Goal: Transaction & Acquisition: Purchase product/service

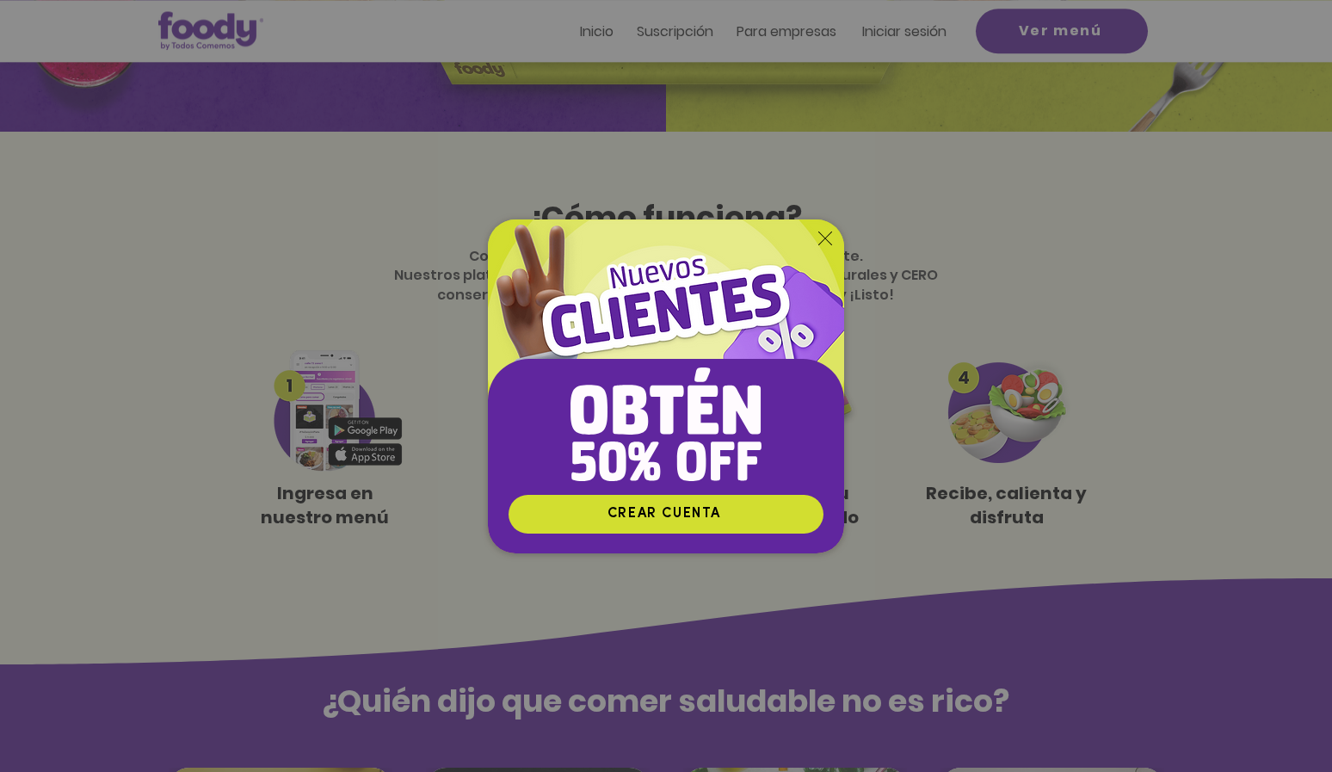
click at [821, 234] on icon "Volver al sitio" at bounding box center [825, 238] width 14 height 14
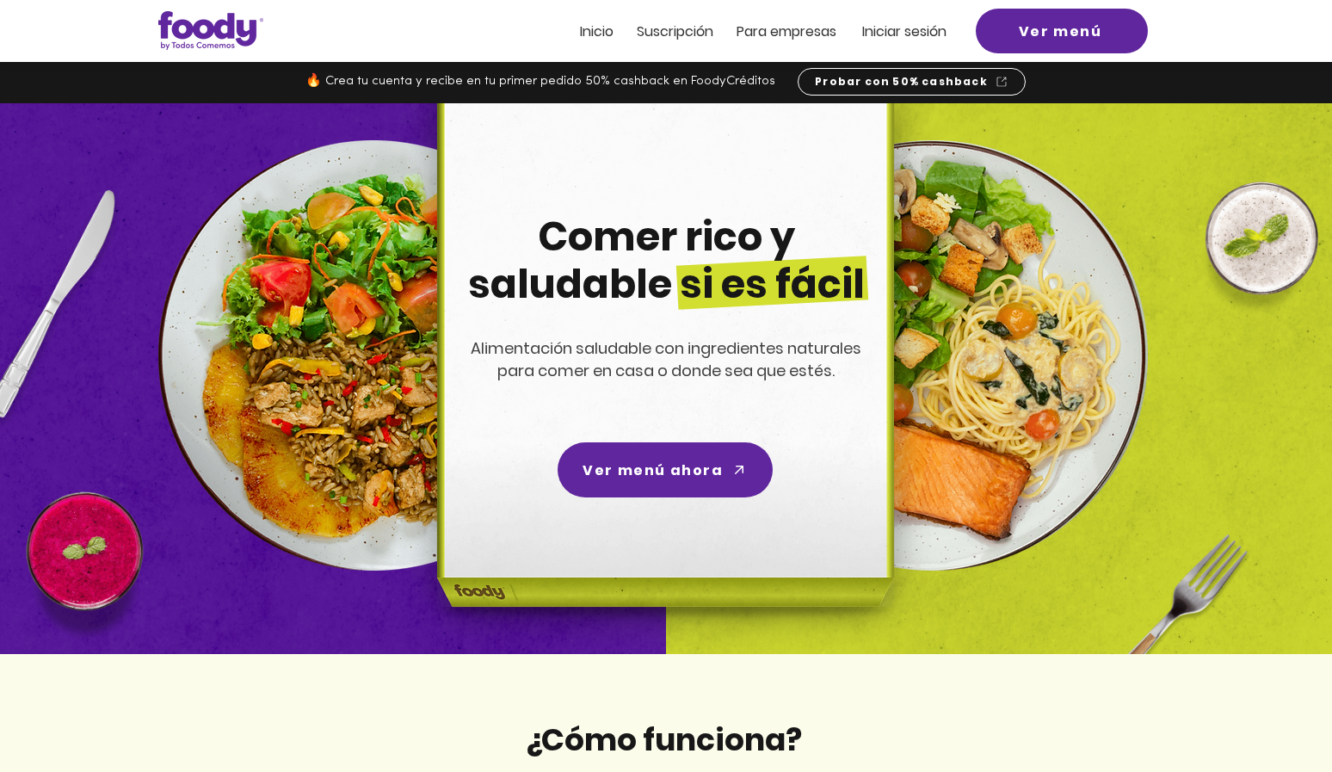
click at [893, 25] on span "Iniciar sesión" at bounding box center [904, 32] width 84 height 20
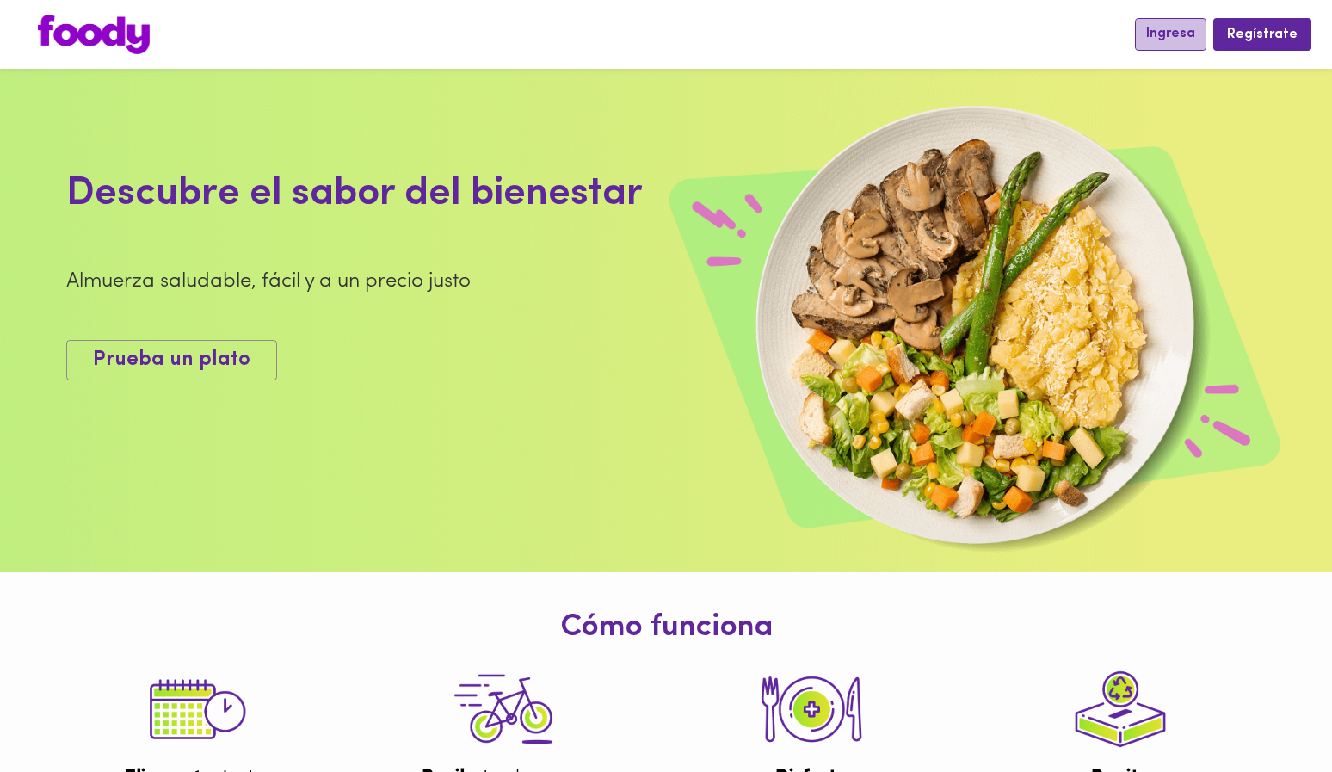
click at [1163, 28] on span "Ingresa" at bounding box center [1170, 34] width 49 height 16
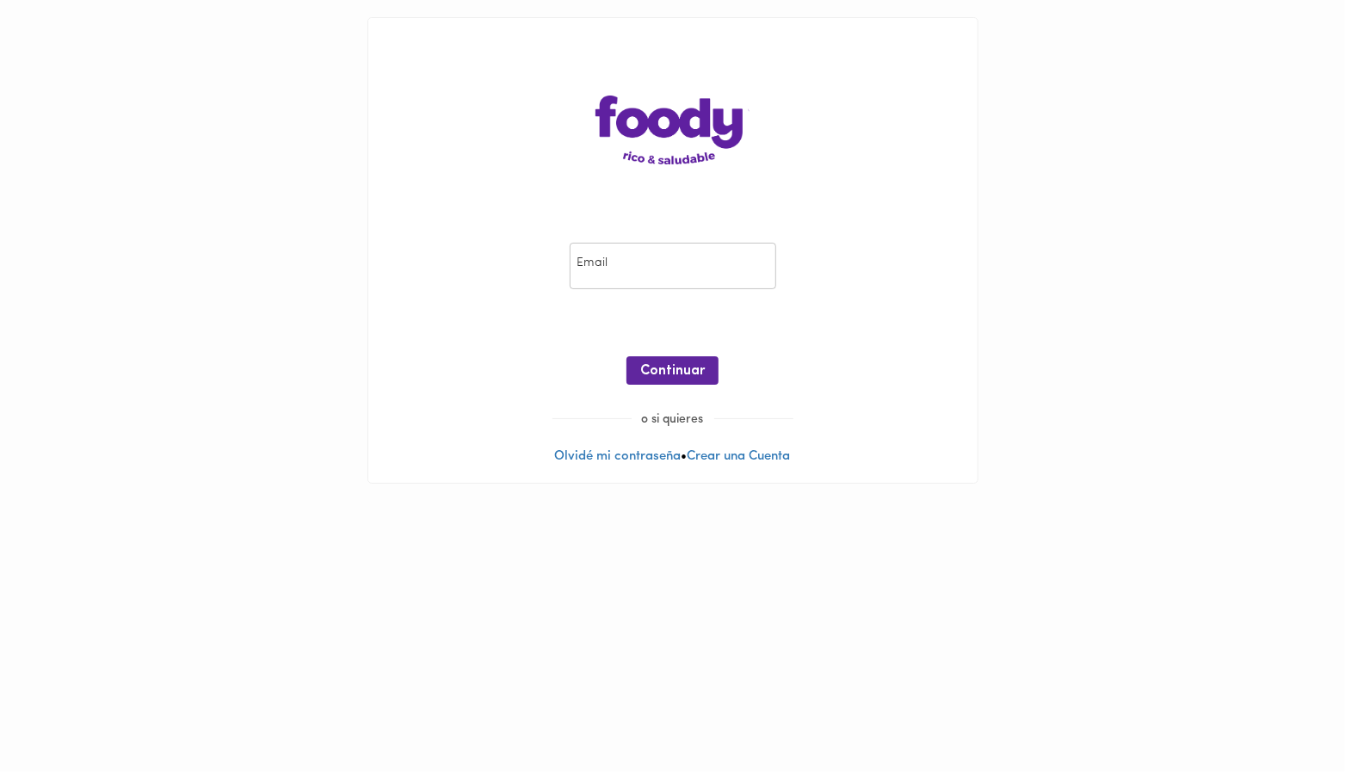
click at [676, 268] on input "email" at bounding box center [672, 266] width 206 height 47
type input "valennunezb@gmail.com"
click at [673, 364] on span "Continuar" at bounding box center [672, 371] width 65 height 16
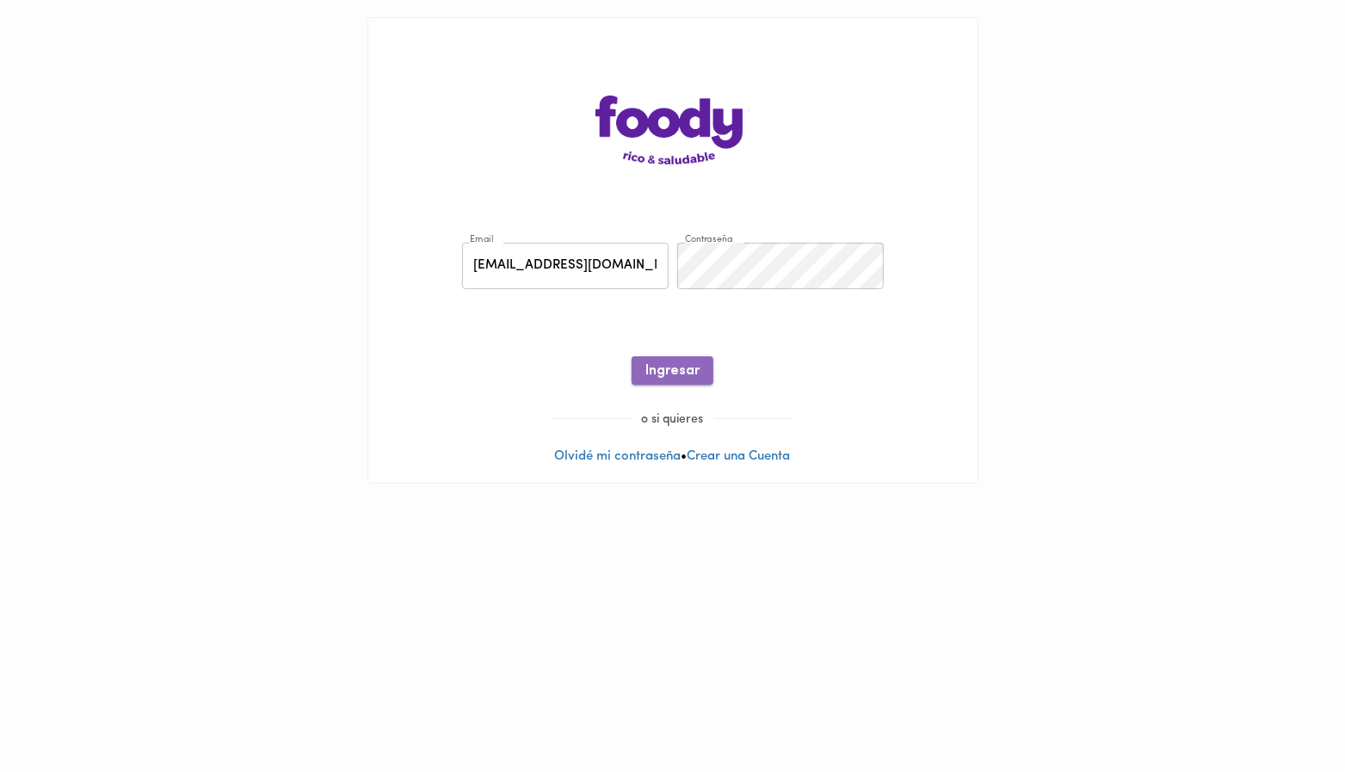
click at [658, 372] on span "Ingresar" at bounding box center [672, 371] width 54 height 16
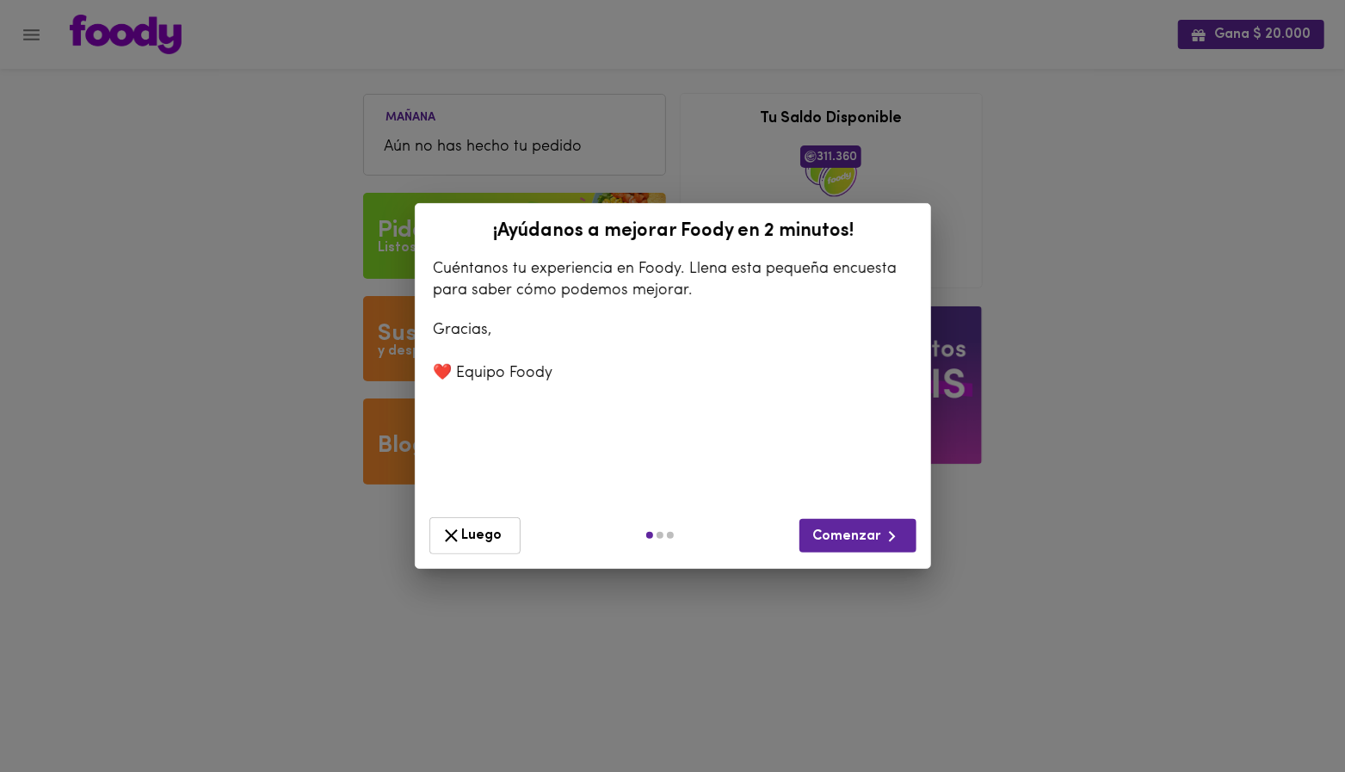
click at [443, 539] on icon "button" at bounding box center [451, 536] width 22 height 22
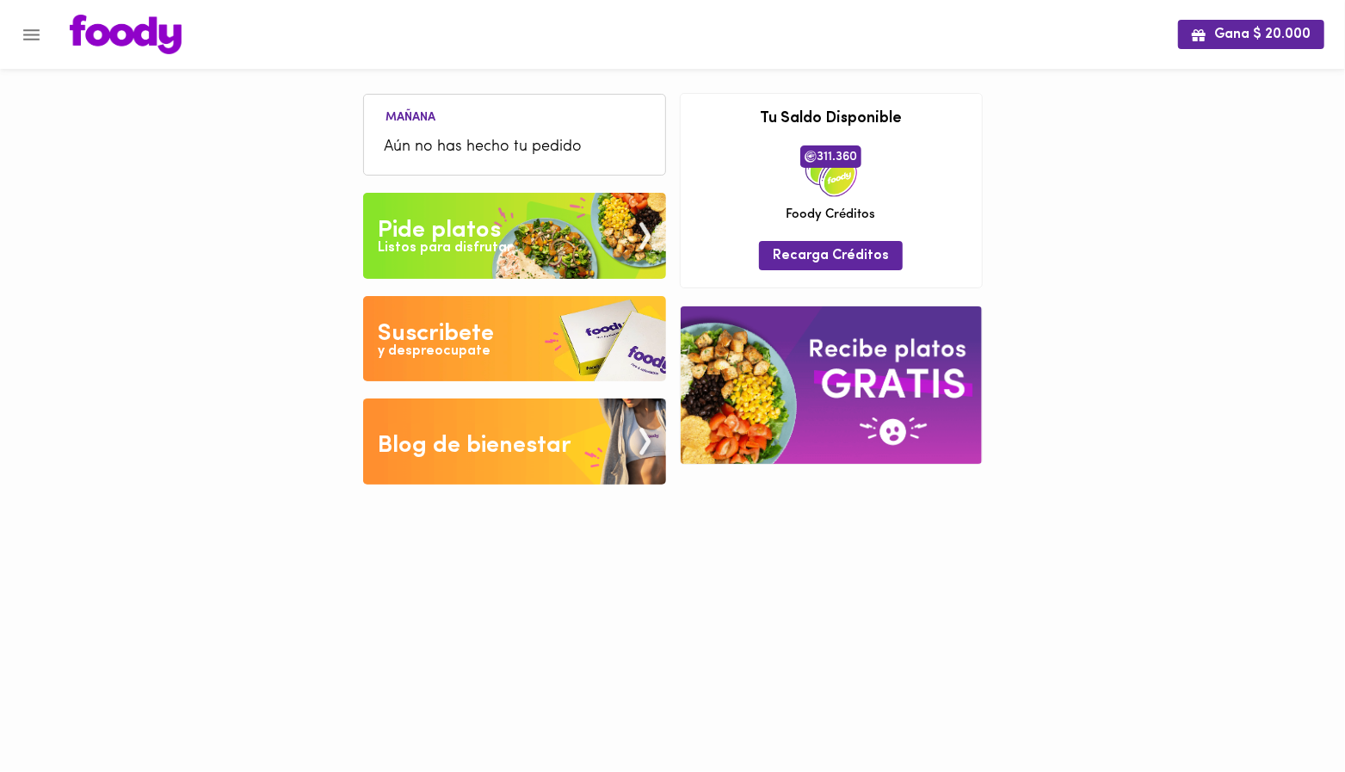
click at [553, 229] on img at bounding box center [514, 236] width 303 height 86
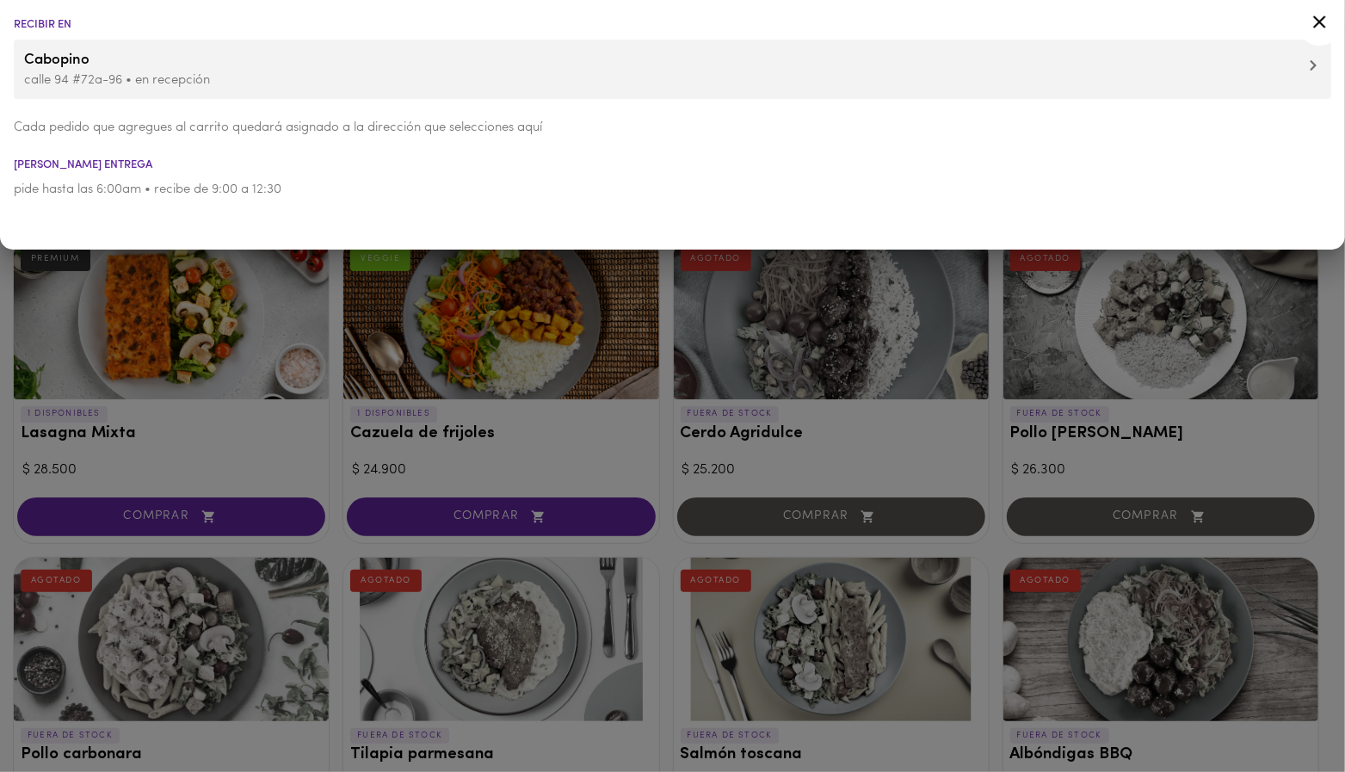
click at [583, 78] on p "calle 94 #72a-96 • en recepción" at bounding box center [672, 80] width 1296 height 18
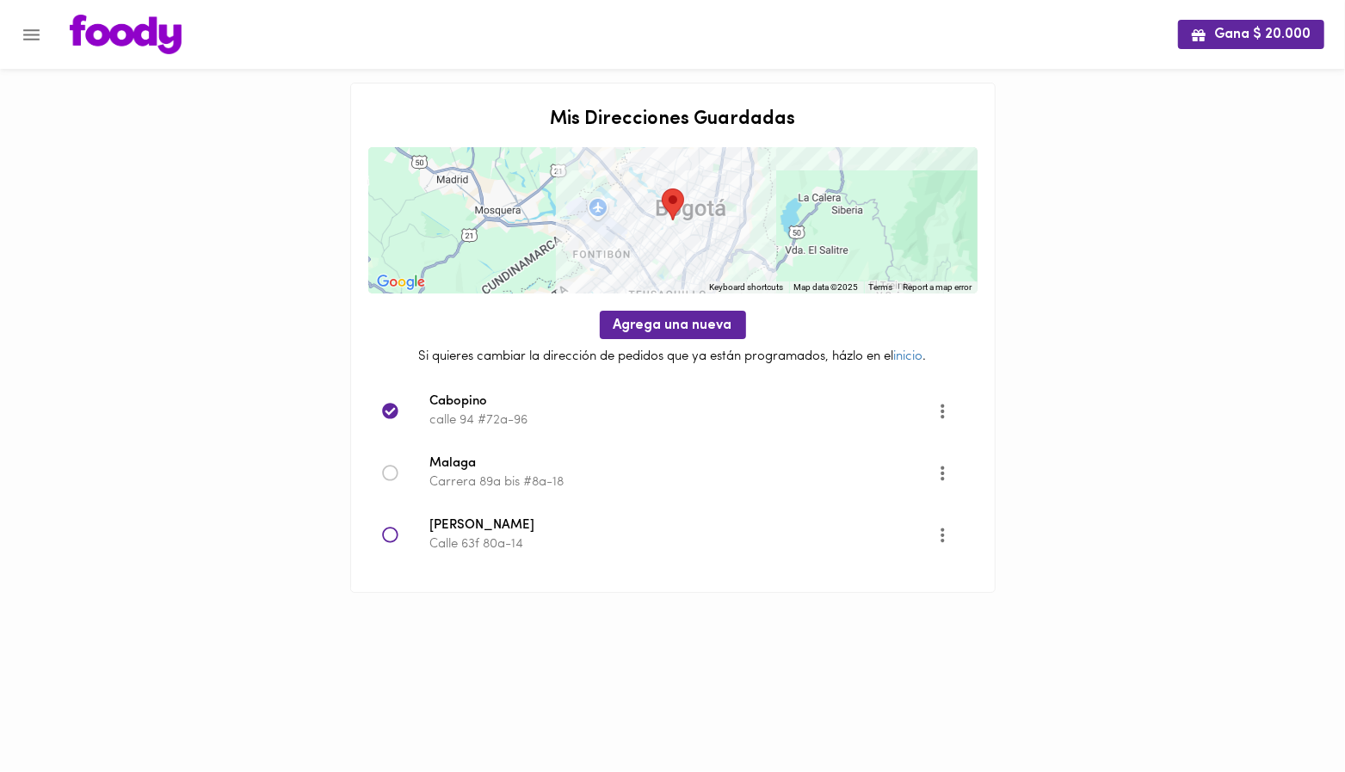
click at [416, 469] on div at bounding box center [406, 473] width 48 height 17
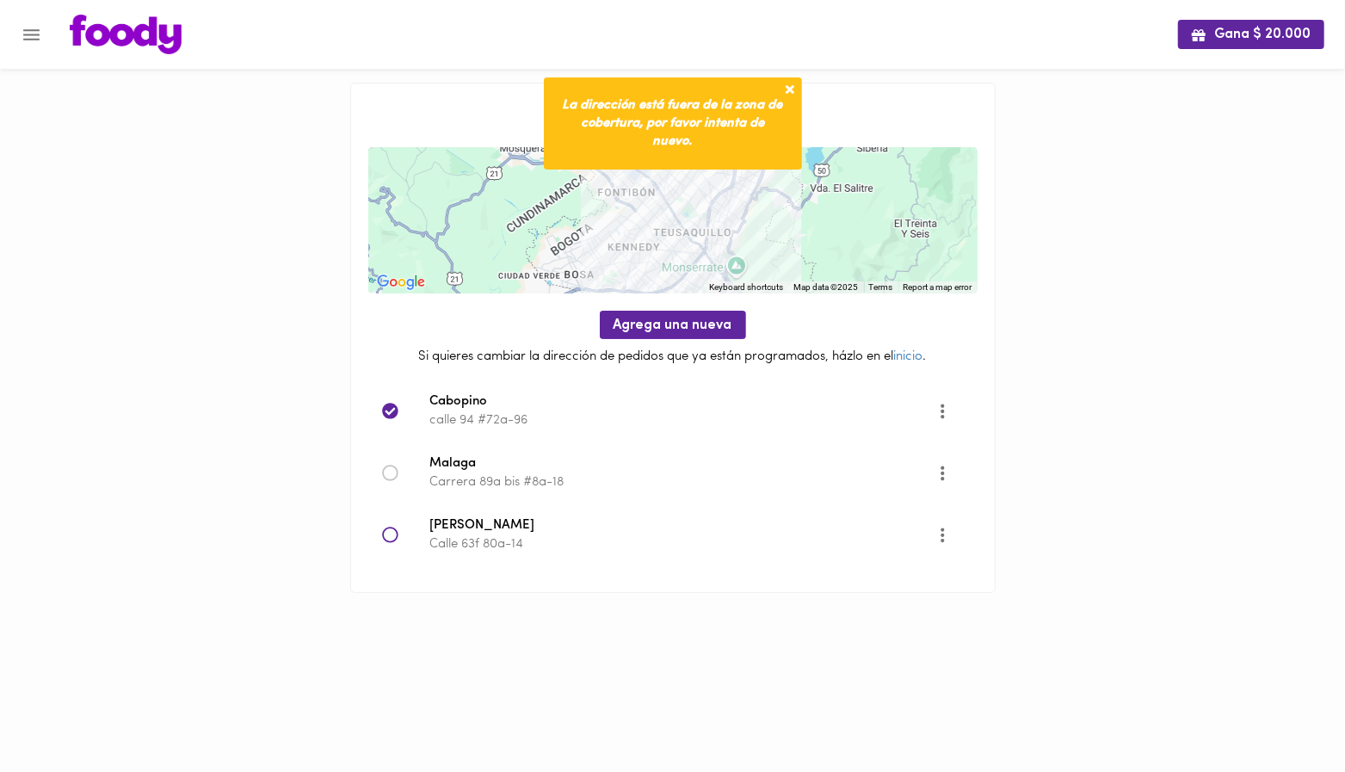
drag, startPoint x: 646, startPoint y: 254, endPoint x: 674, endPoint y: 180, distance: 79.2
click at [674, 180] on div at bounding box center [672, 220] width 609 height 146
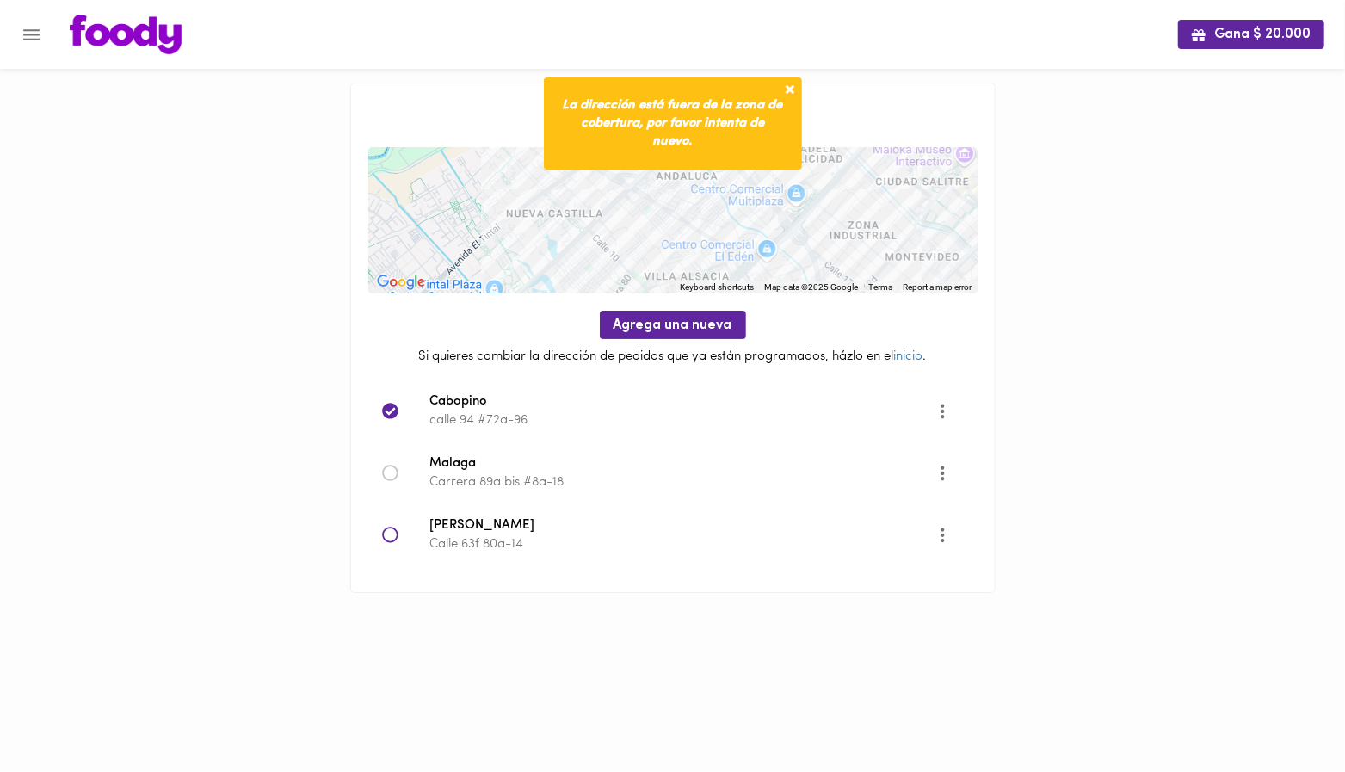
drag, startPoint x: 670, startPoint y: 180, endPoint x: 645, endPoint y: 270, distance: 93.7
click at [645, 270] on div at bounding box center [672, 220] width 609 height 146
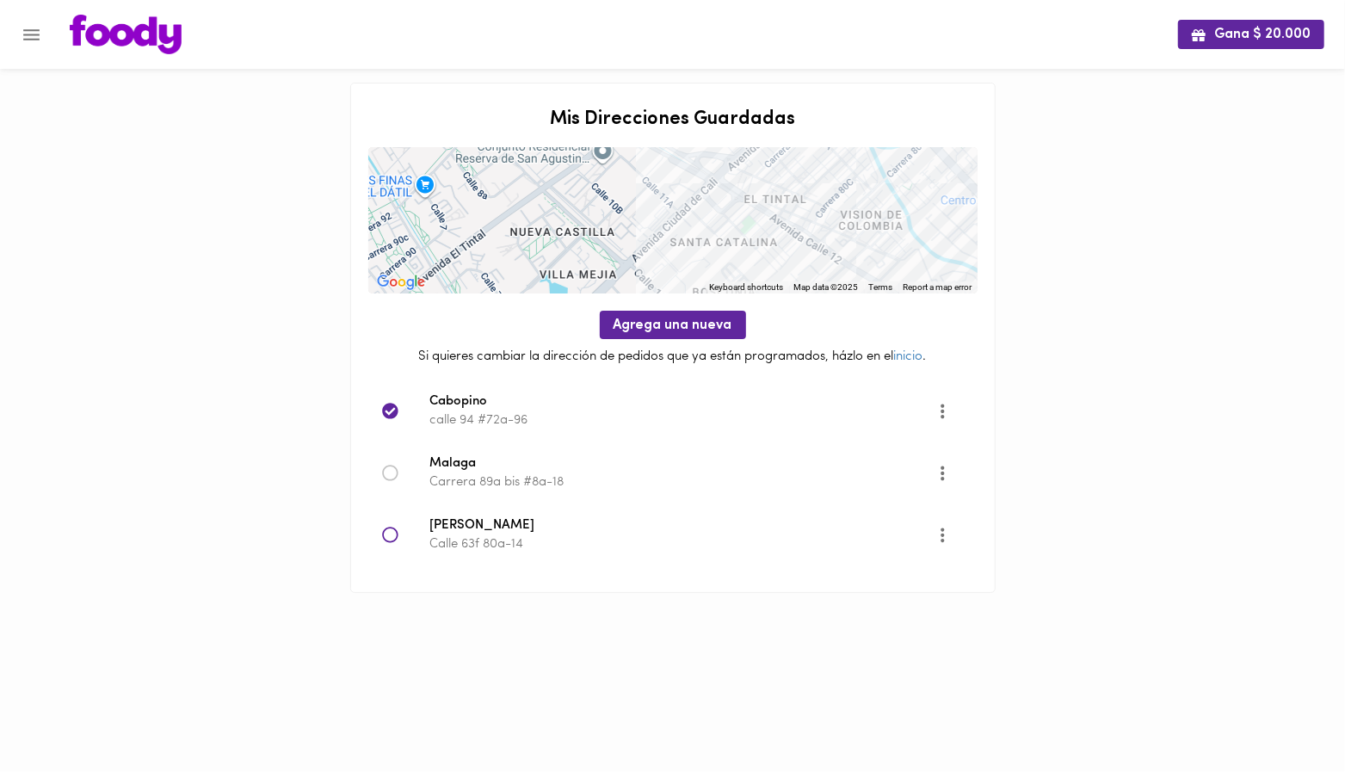
drag, startPoint x: 586, startPoint y: 221, endPoint x: 615, endPoint y: 247, distance: 39.0
click at [615, 247] on div at bounding box center [672, 220] width 609 height 146
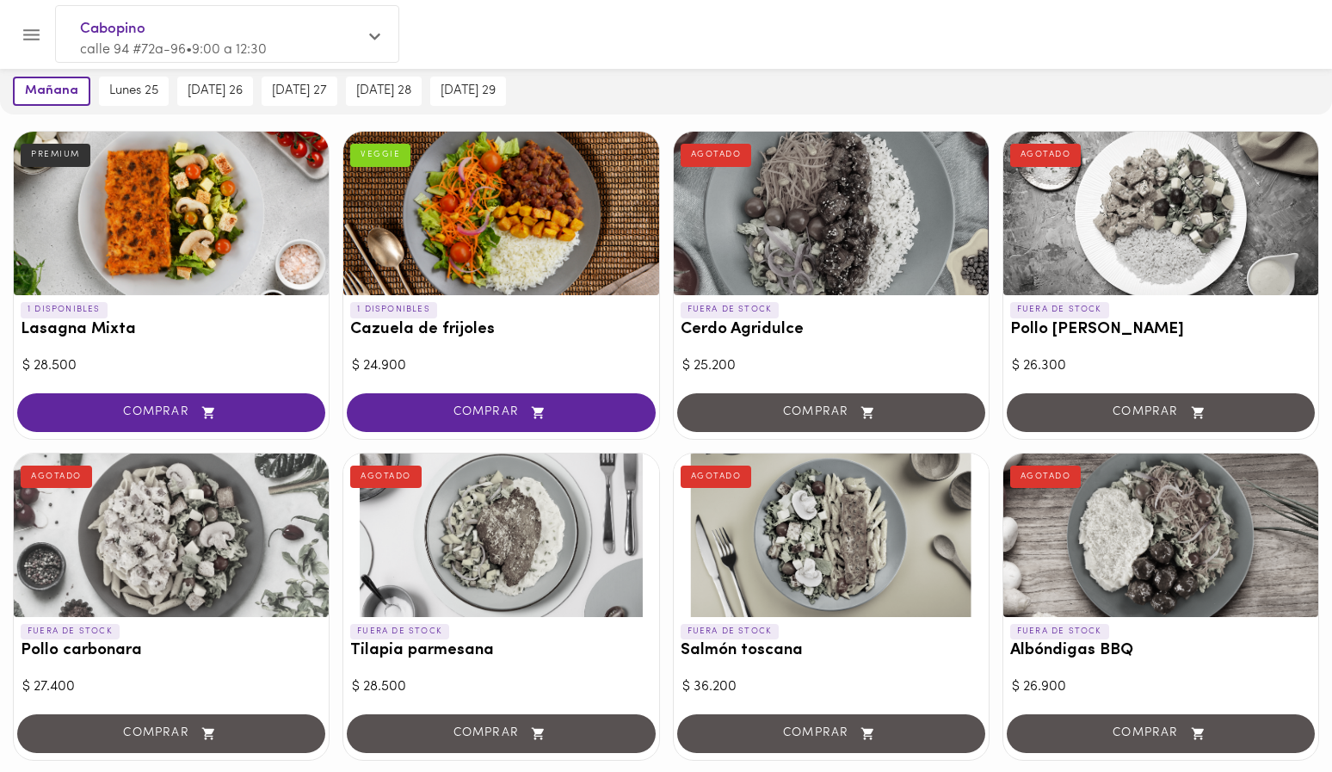
click at [614, 433] on div "COMPRAR" at bounding box center [500, 414] width 315 height 49
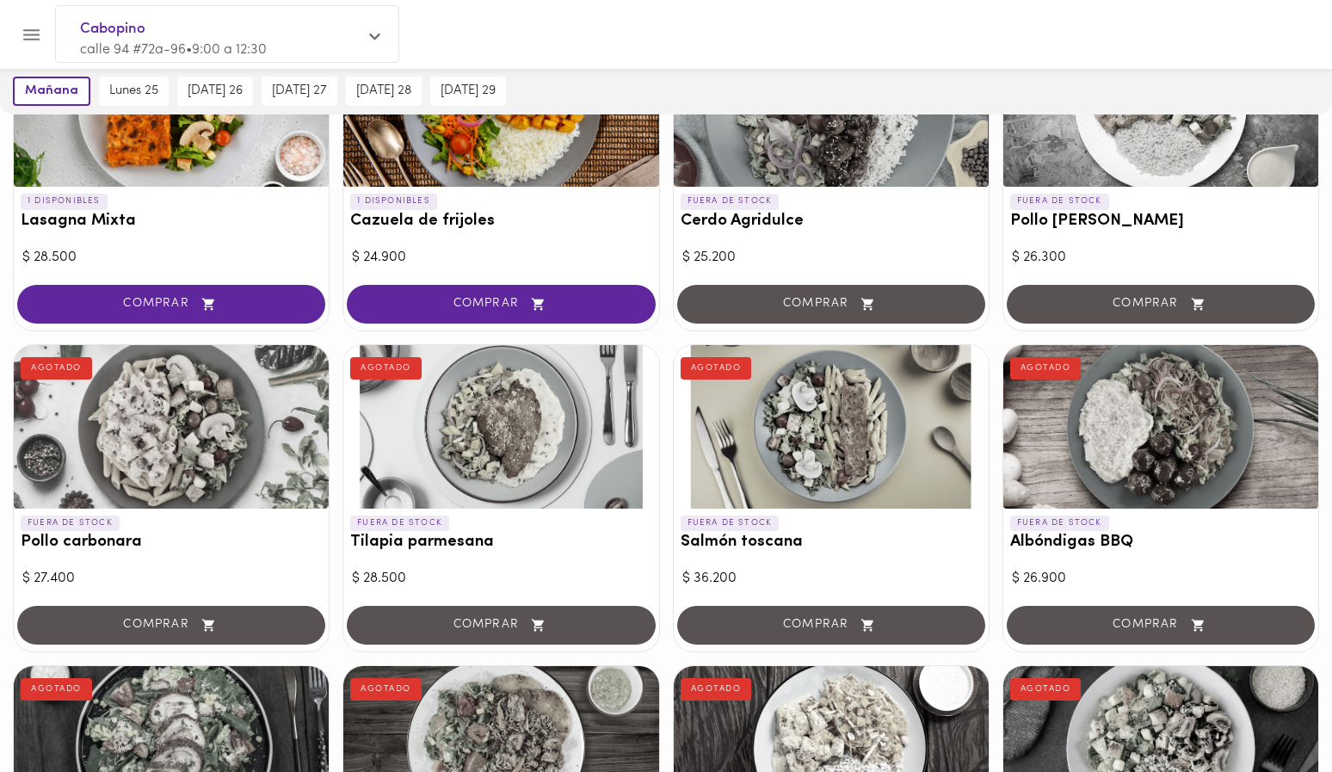
scroll to position [209, 0]
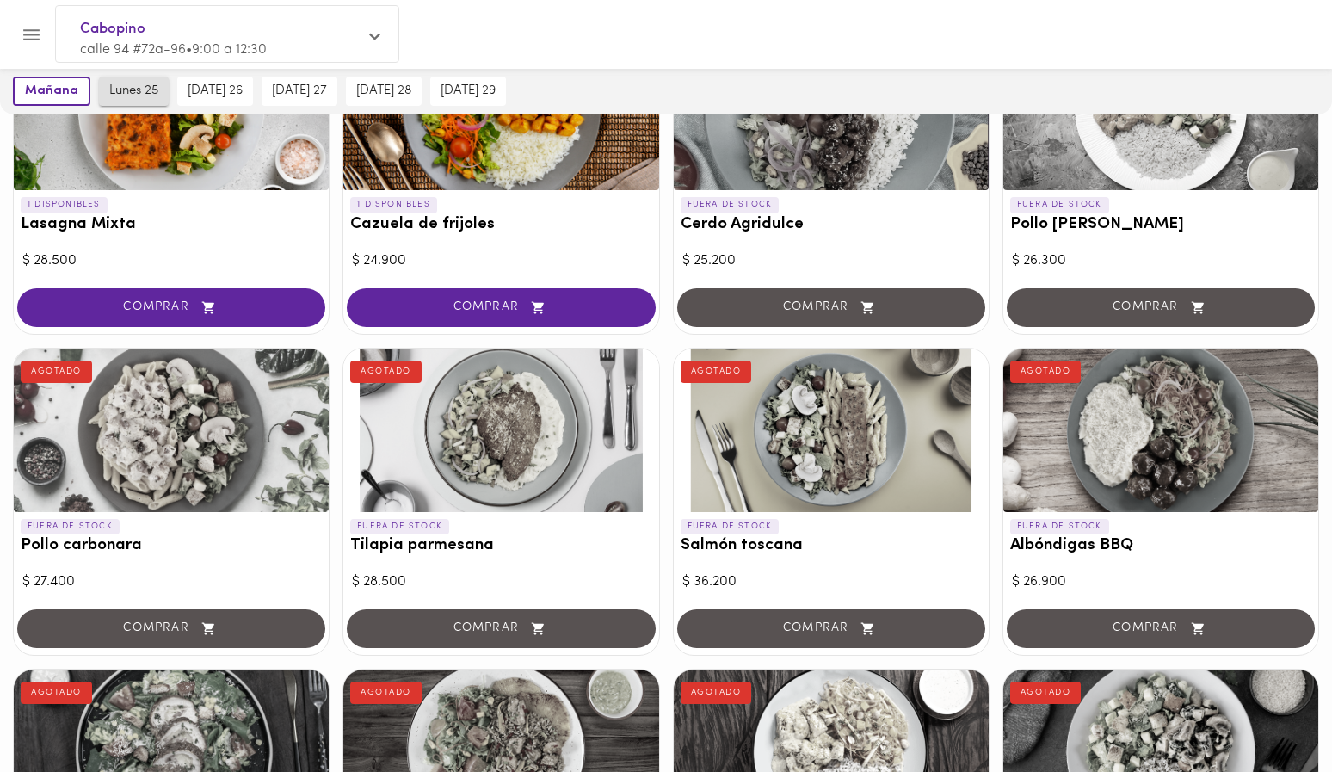
click at [114, 87] on span "lunes 25" at bounding box center [133, 90] width 49 height 15
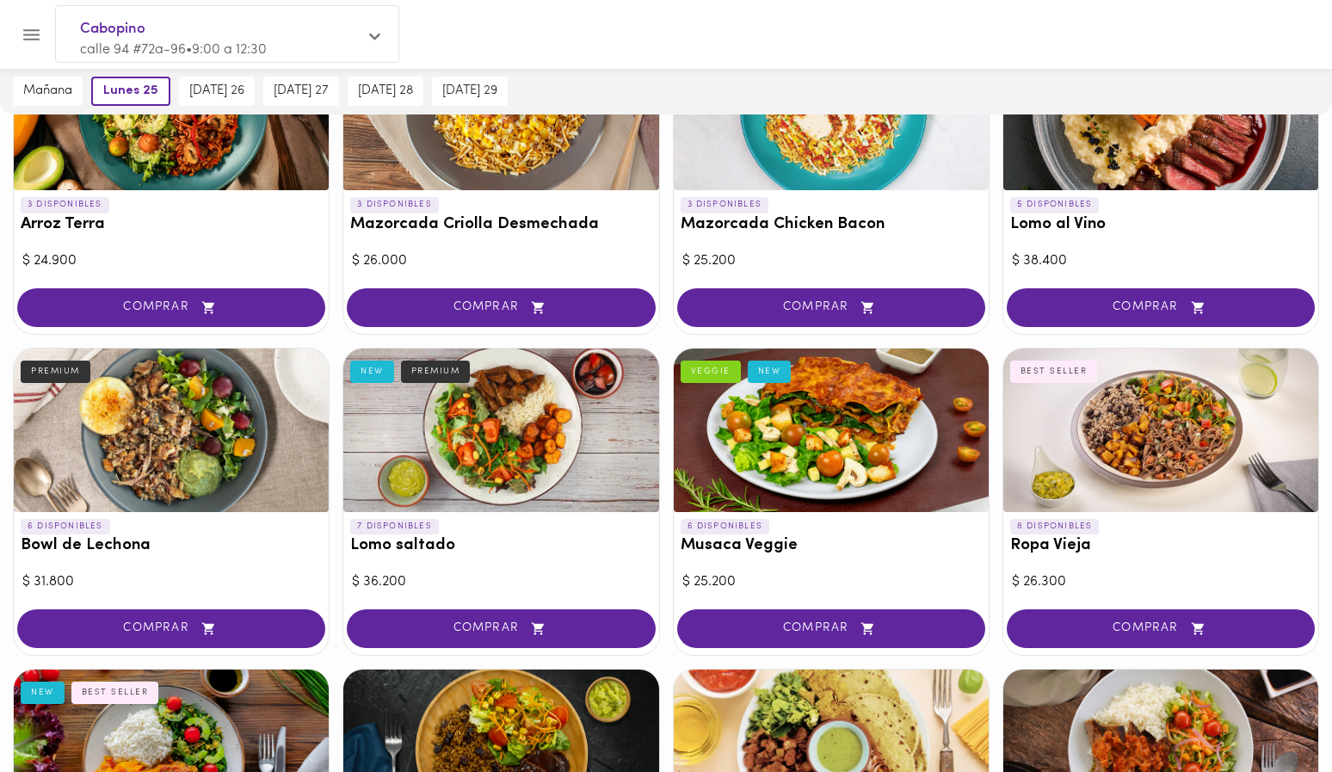
scroll to position [0, 0]
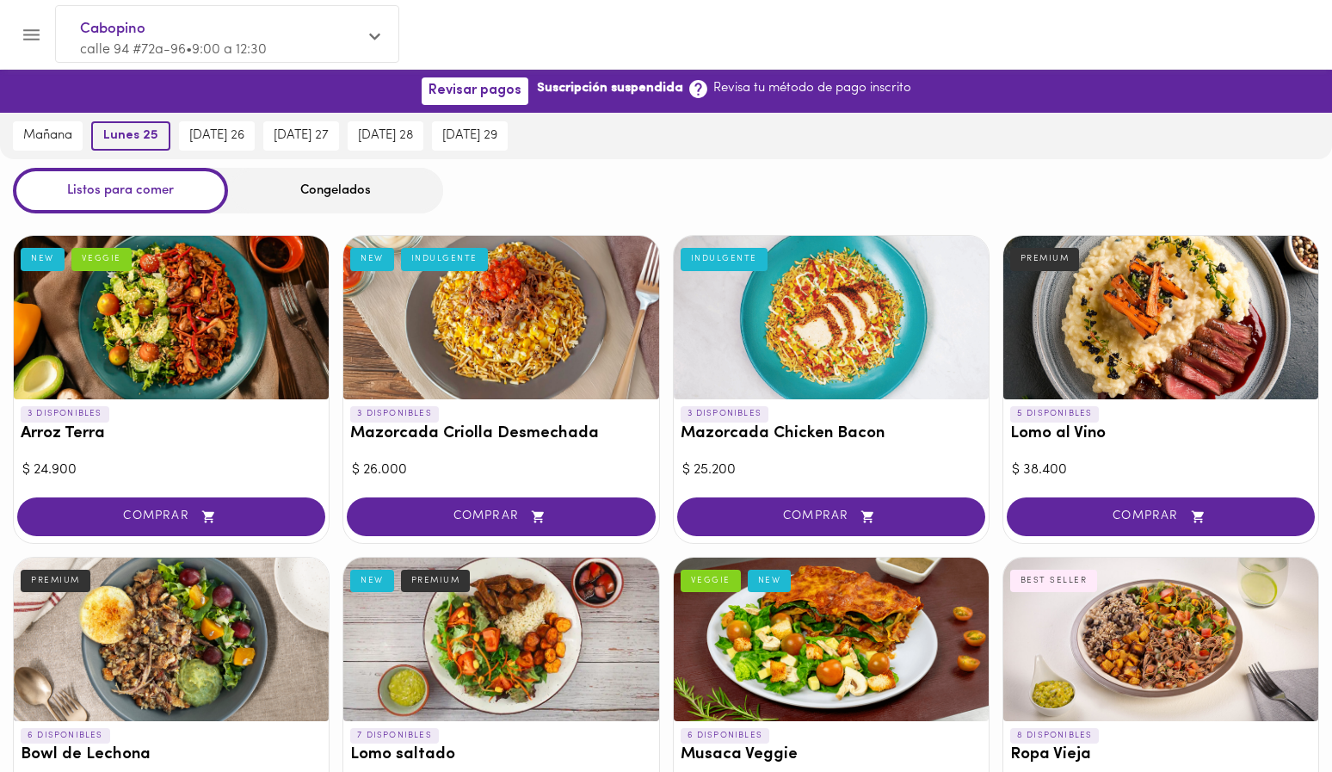
click at [119, 138] on span "lunes 25" at bounding box center [130, 135] width 55 height 15
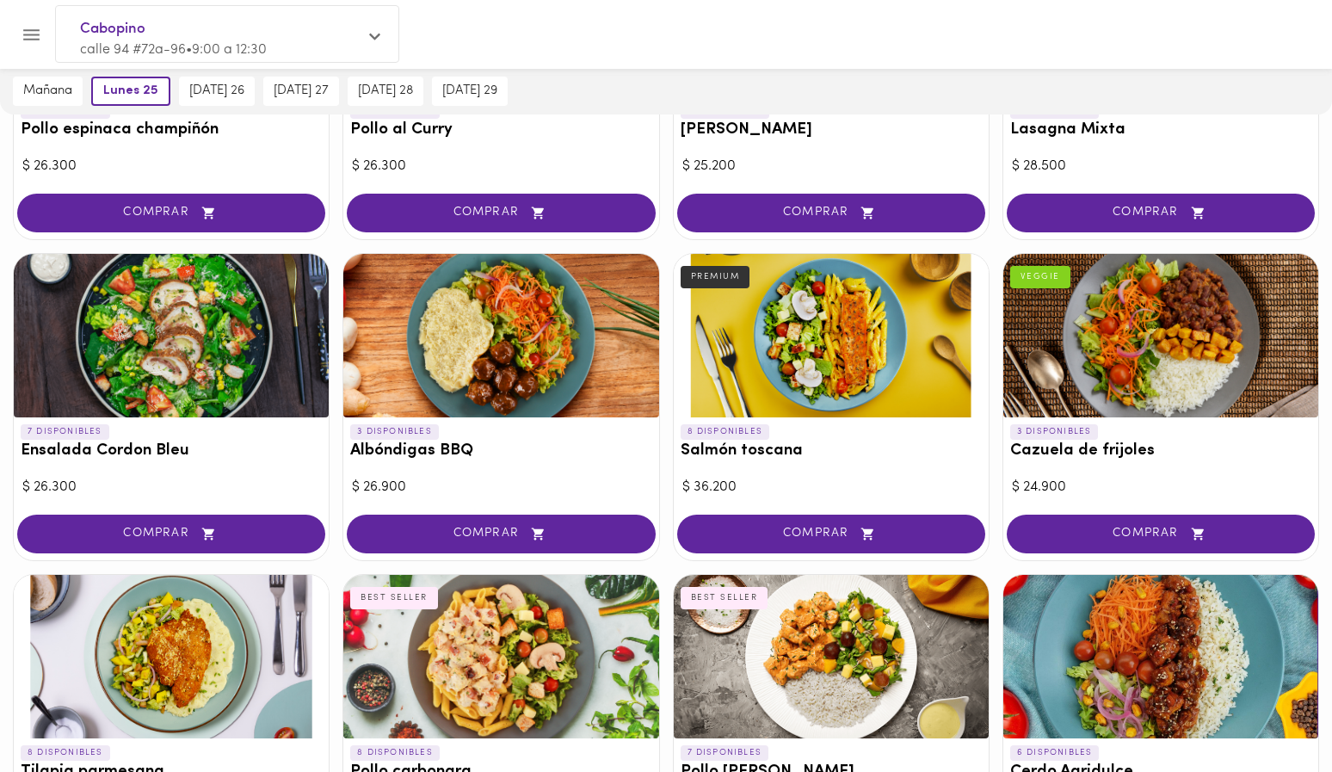
scroll to position [1267, 0]
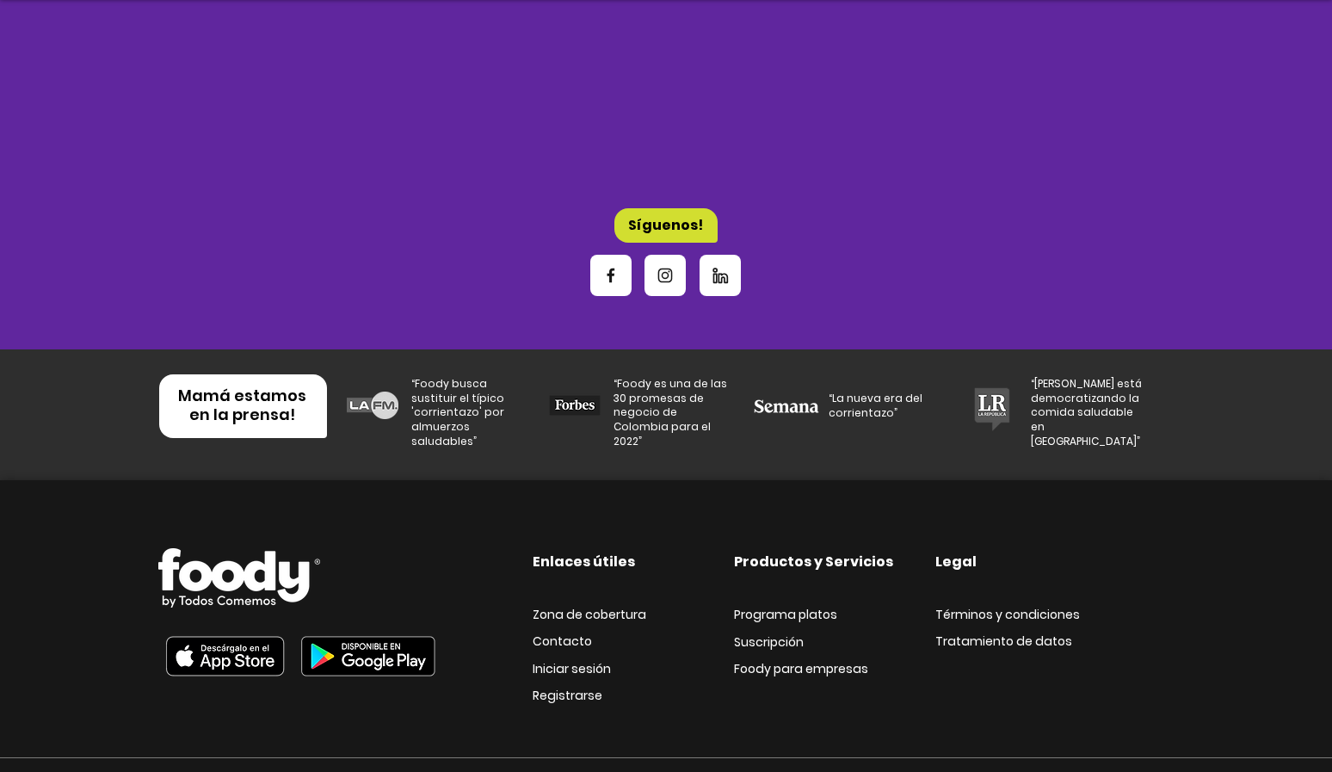
scroll to position [5665, 0]
